Goal: Transaction & Acquisition: Purchase product/service

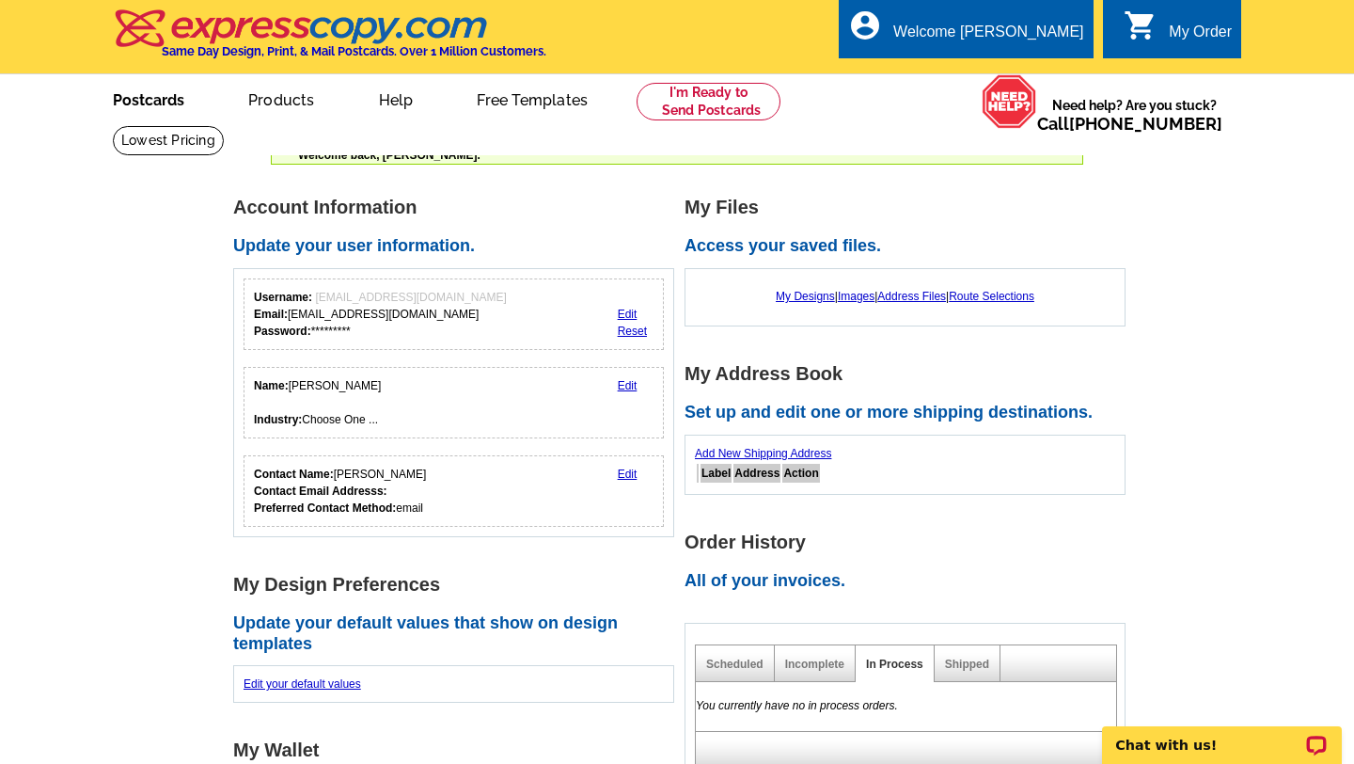
click at [165, 92] on link "Postcards" at bounding box center [149, 98] width 132 height 44
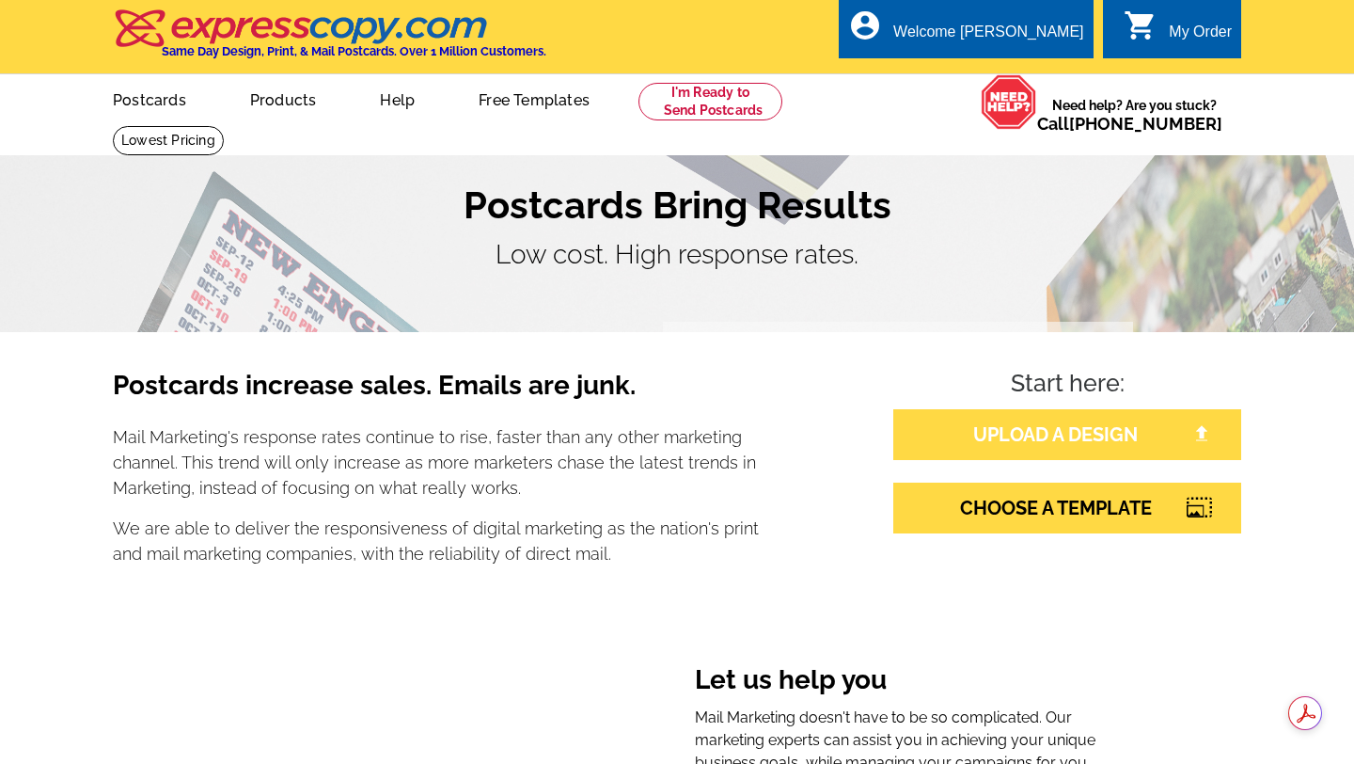
click at [1034, 428] on link "UPLOAD A DESIGN" at bounding box center [1068, 434] width 348 height 51
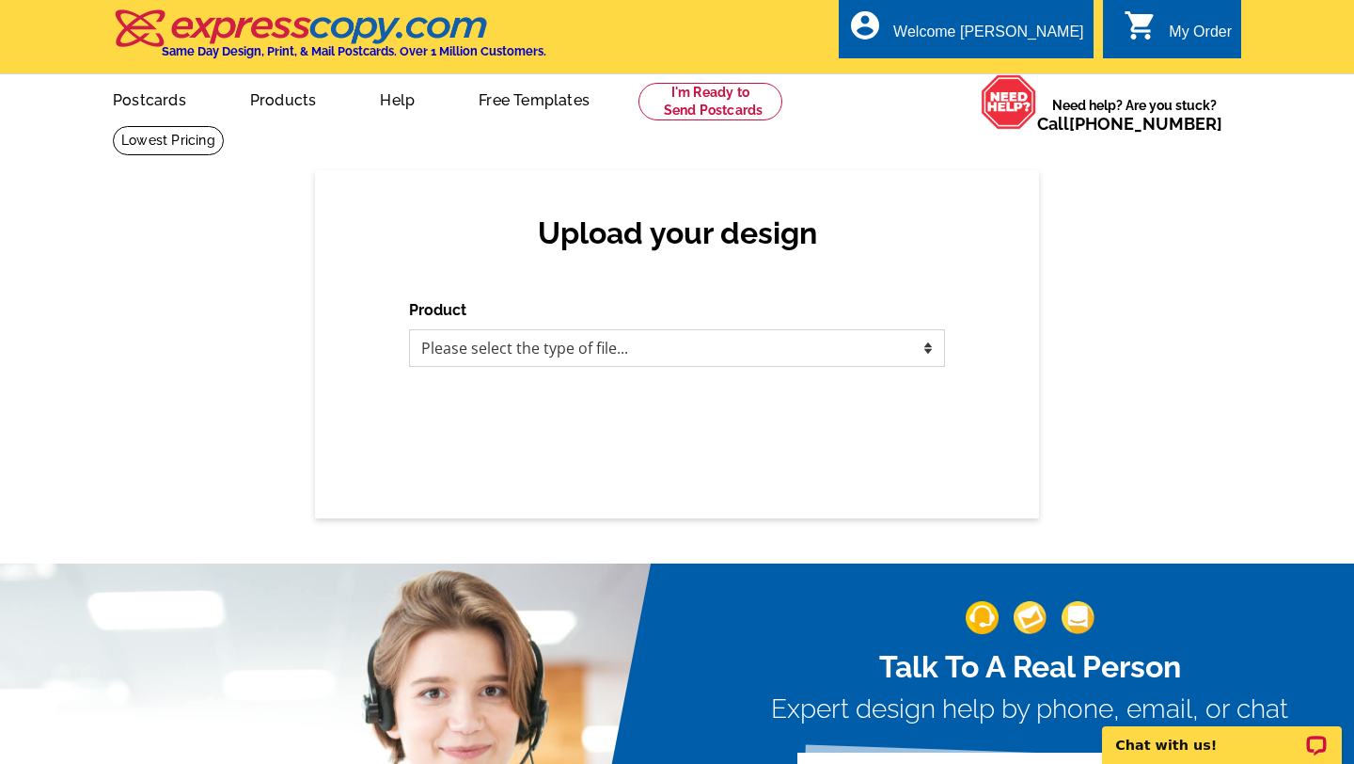
click at [913, 339] on select "Please select the type of file... Postcards Business Cards Letters and flyers G…" at bounding box center [677, 348] width 536 height 38
select select "1"
click at [409, 329] on select "Please select the type of file... Postcards Business Cards Letters and flyers G…" at bounding box center [677, 348] width 536 height 38
